Goal: Task Accomplishment & Management: Manage account settings

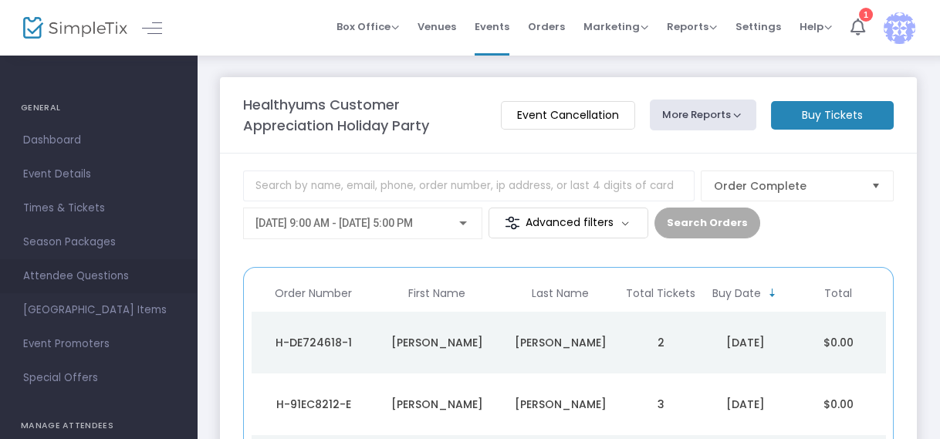
click at [73, 272] on span "Attendee Questions" at bounding box center [98, 276] width 150 height 20
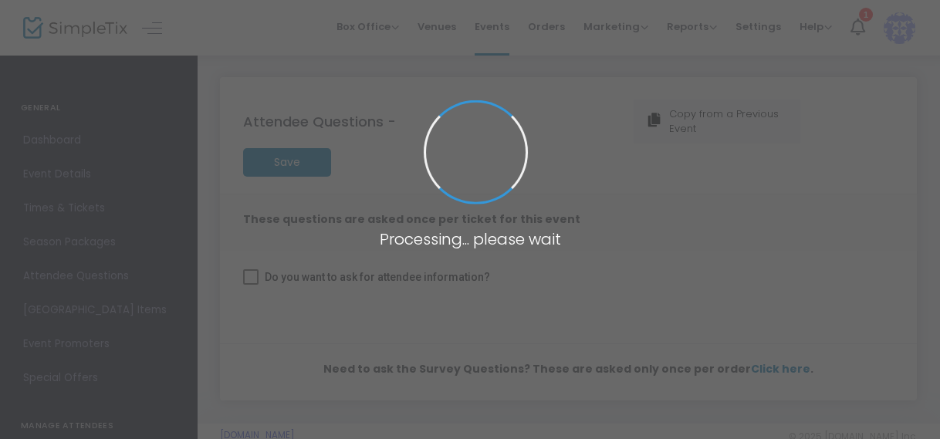
checkbox input "true"
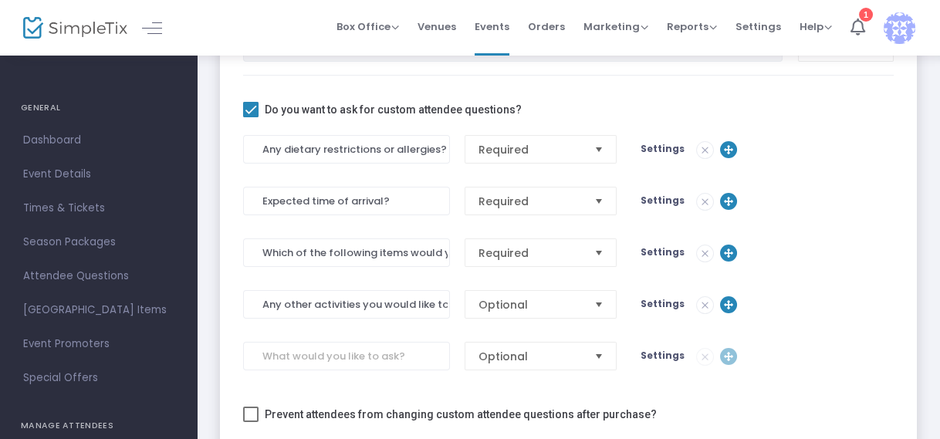
scroll to position [385, 0]
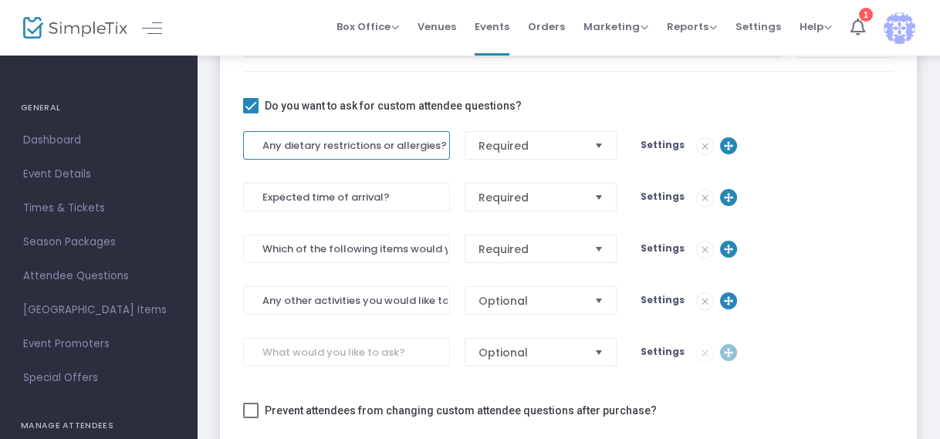
click at [346, 144] on input "Any dietary restrictions or allergies?" at bounding box center [346, 145] width 207 height 29
